Goal: Information Seeking & Learning: Learn about a topic

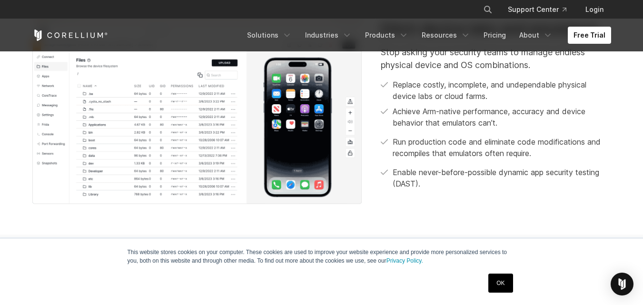
scroll to position [333, 0]
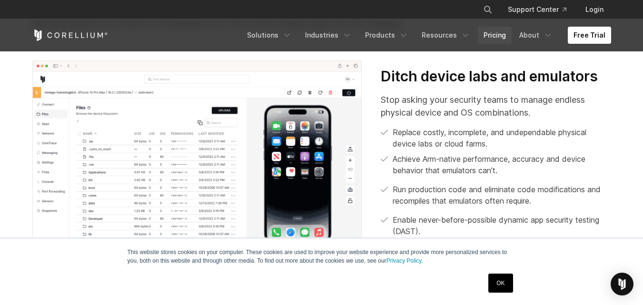
click at [499, 38] on link "Pricing" at bounding box center [495, 35] width 34 height 17
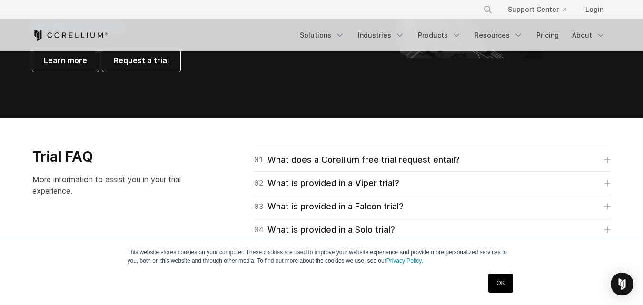
scroll to position [1332, 0]
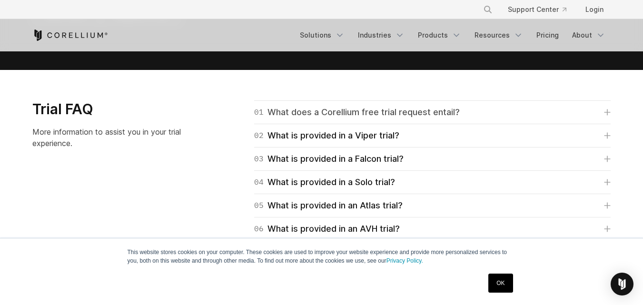
click at [382, 116] on div "01 What does a Corellium free trial request entail?" at bounding box center [357, 112] width 206 height 13
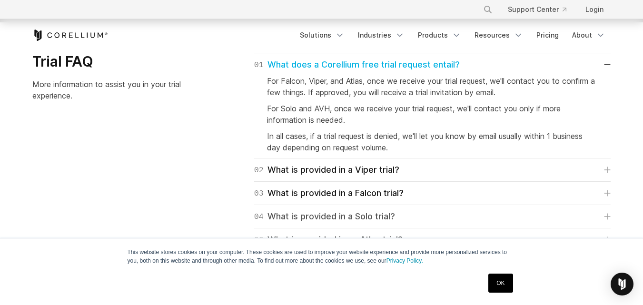
scroll to position [1427, 0]
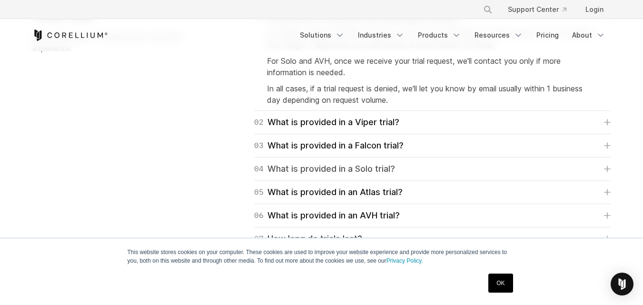
click at [312, 168] on div "04 What is provided in a Solo trial?" at bounding box center [324, 168] width 141 height 13
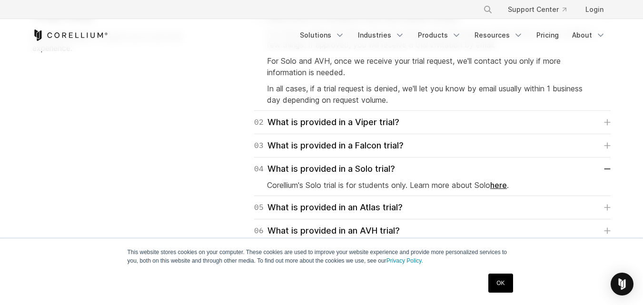
click at [504, 186] on link "here" at bounding box center [498, 185] width 17 height 10
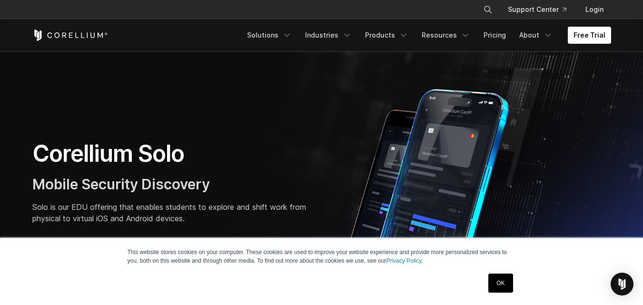
click at [502, 284] on link "OK" at bounding box center [500, 283] width 24 height 19
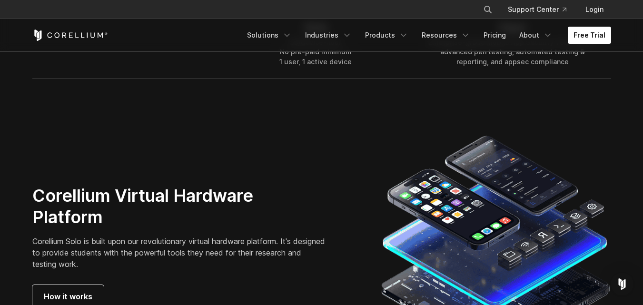
scroll to position [1617, 0]
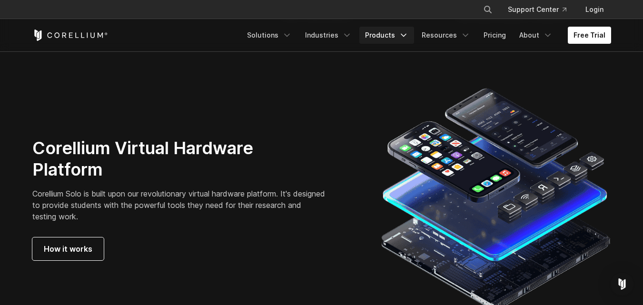
click at [390, 34] on link "Products" at bounding box center [386, 35] width 55 height 17
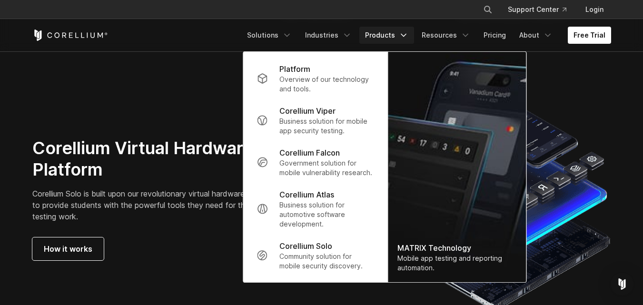
click at [209, 61] on section "Corellium Virtual Hardware Platform Corellium Solo is built upon our revolution…" at bounding box center [321, 199] width 643 height 291
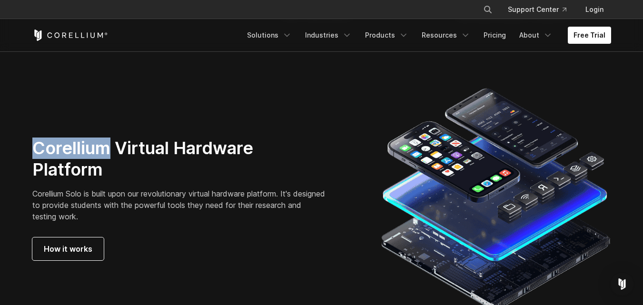
drag, startPoint x: 30, startPoint y: 152, endPoint x: 108, endPoint y: 153, distance: 77.6
click at [108, 153] on div "Corellium Virtual Hardware Platform Corellium Solo is built upon our revolution…" at bounding box center [197, 198] width 349 height 123
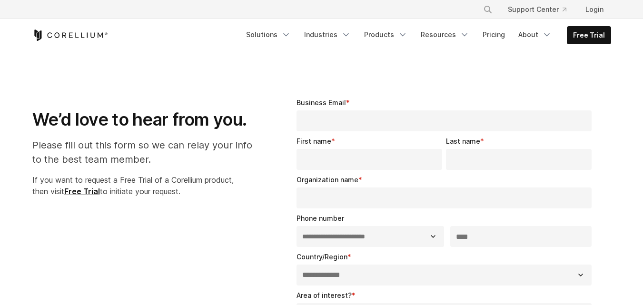
select select "**"
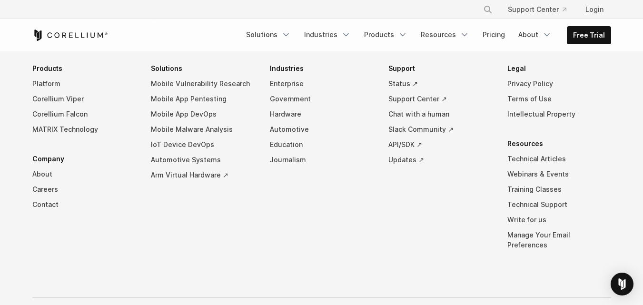
scroll to position [801, 0]
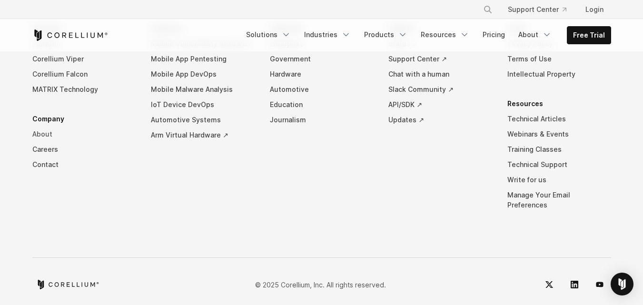
click at [47, 136] on link "About" at bounding box center [84, 134] width 104 height 15
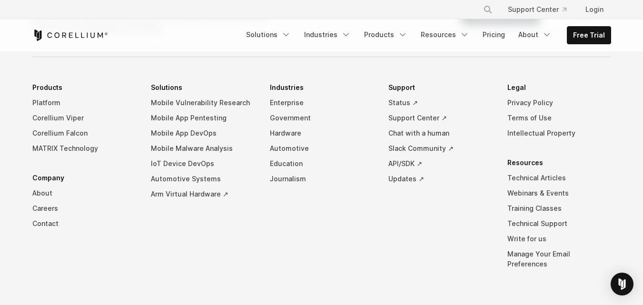
scroll to position [1644, 0]
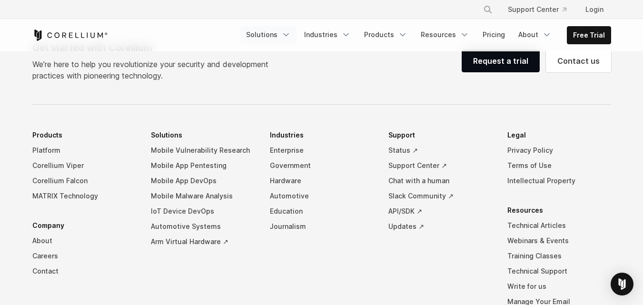
click at [284, 36] on link "Solutions" at bounding box center [268, 34] width 56 height 17
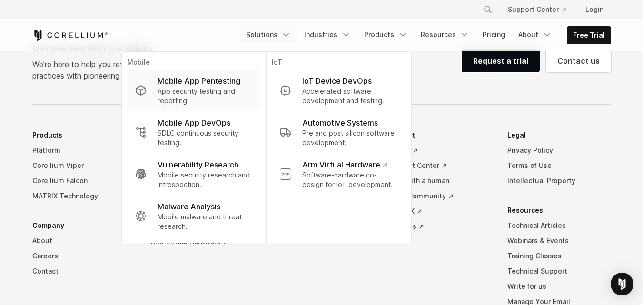
click at [220, 82] on p "Mobile App Pentesting" at bounding box center [198, 80] width 83 height 11
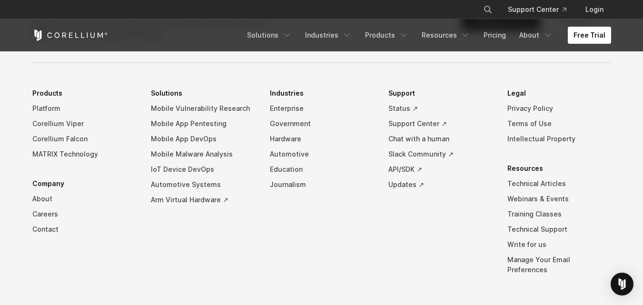
scroll to position [3014, 0]
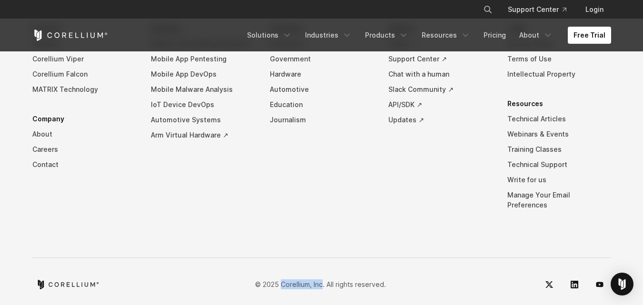
drag, startPoint x: 281, startPoint y: 274, endPoint x: 322, endPoint y: 274, distance: 41.4
click at [322, 279] on p "© 2025 Corellium, Inc. All rights reserved." at bounding box center [320, 284] width 131 height 10
